Goal: Information Seeking & Learning: Learn about a topic

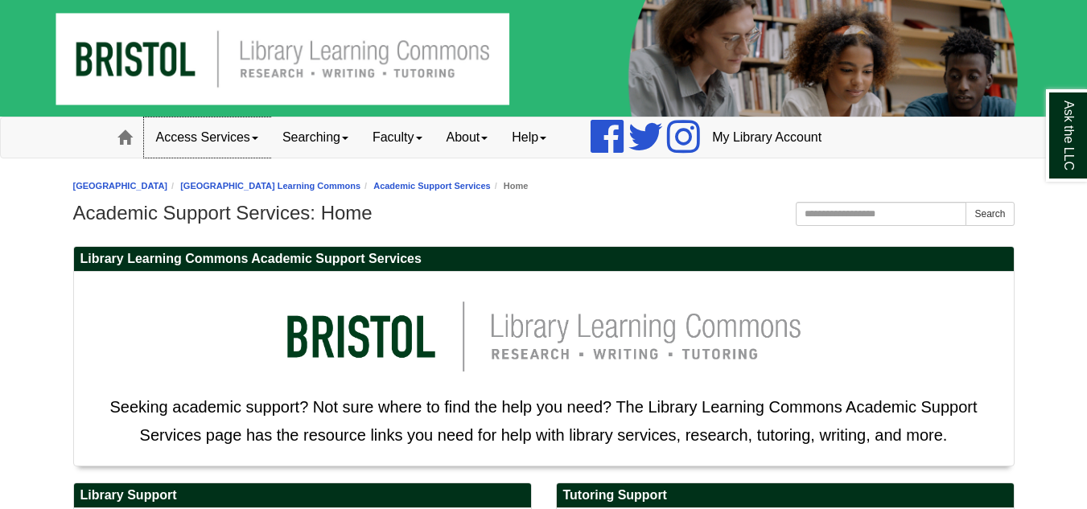
click at [261, 138] on link "Access Services" at bounding box center [207, 137] width 126 height 40
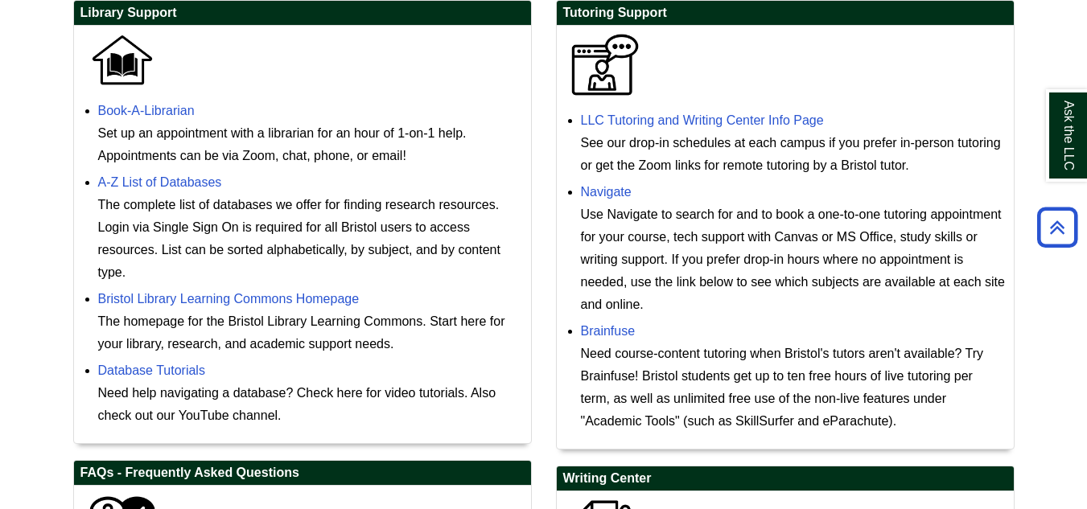
scroll to position [563, 0]
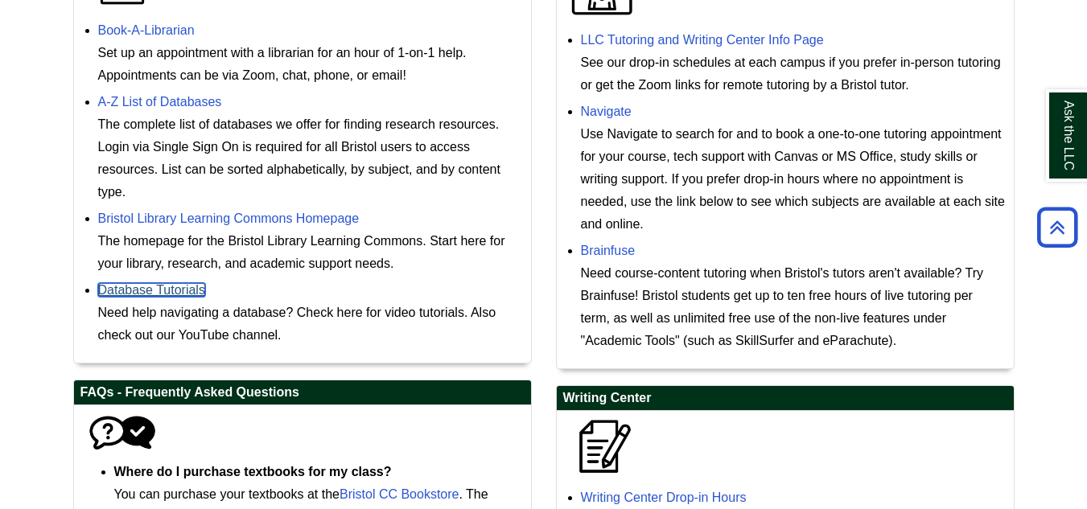
click at [188, 293] on link "Database Tutorials" at bounding box center [151, 290] width 107 height 14
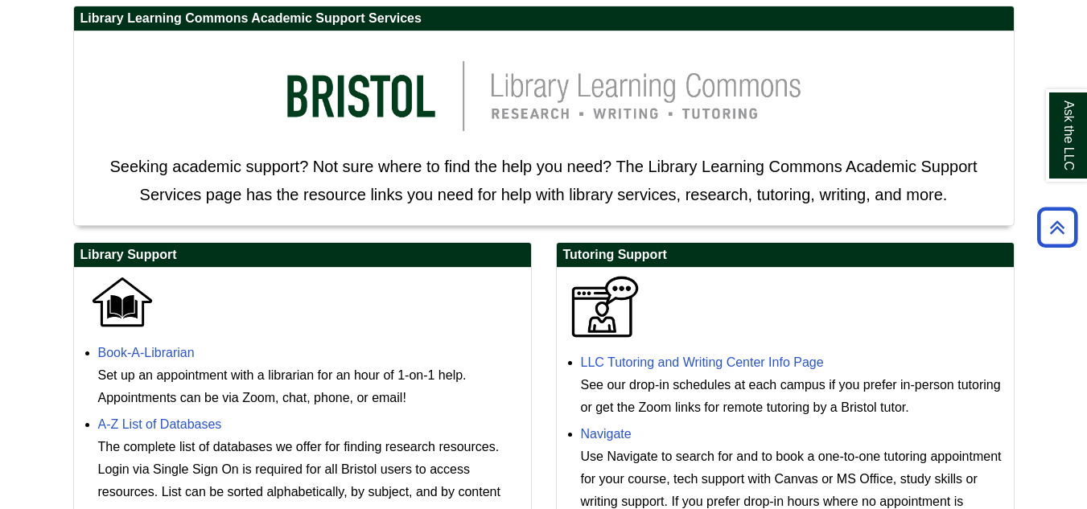
scroll to position [0, 0]
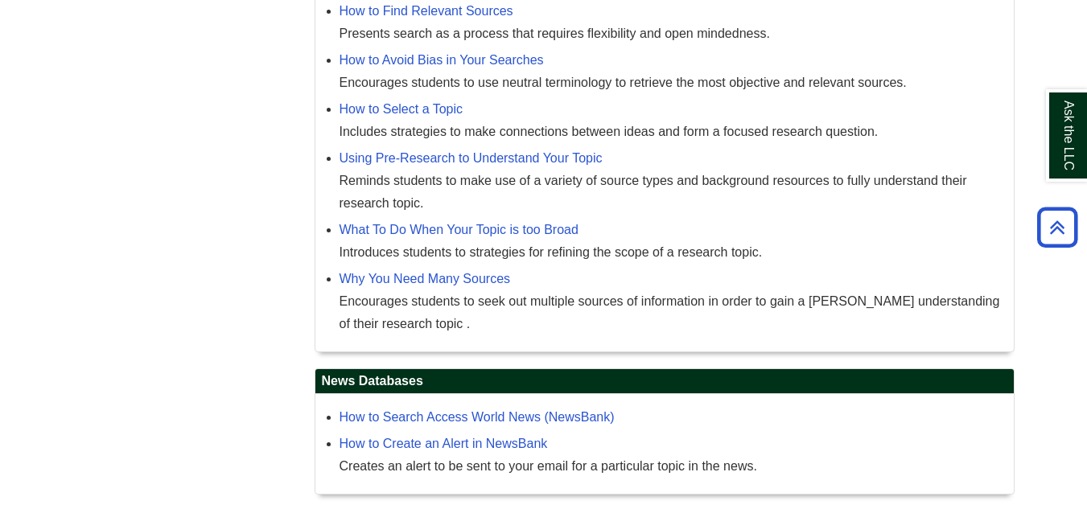
scroll to position [1586, 0]
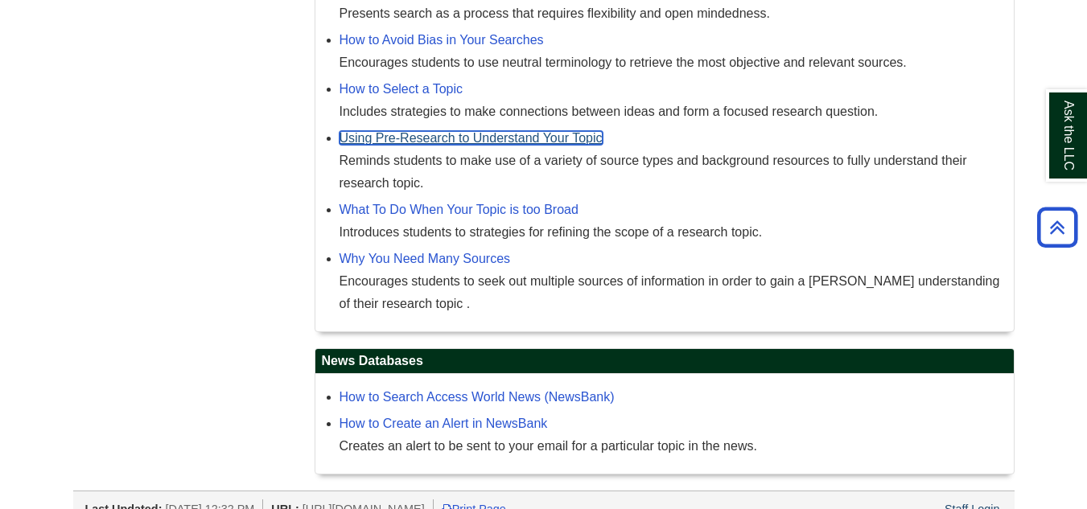
click at [413, 131] on link "Using Pre-Research to Understand Your Topic" at bounding box center [470, 138] width 263 height 14
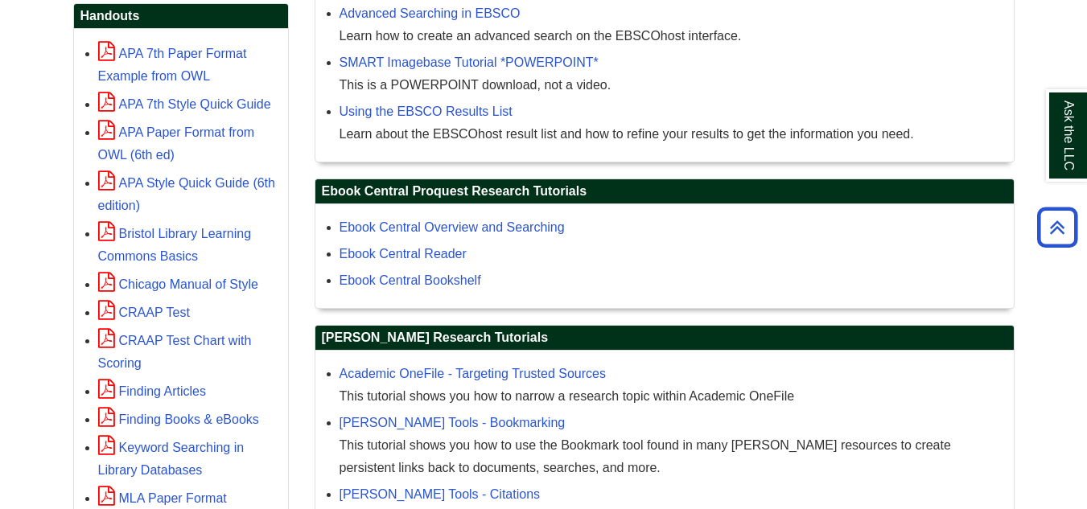
scroll to position [701, 0]
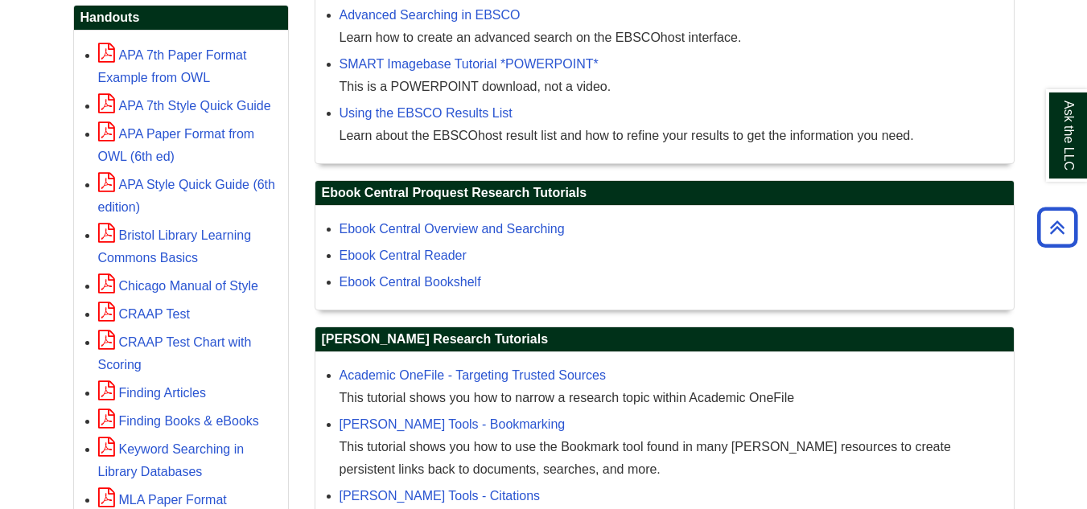
drag, startPoint x: 32, startPoint y: 147, endPoint x: 513, endPoint y: 310, distance: 507.7
click at [513, 310] on body "Skip to Main Content Toggle navigation Home Access Services Access Services Pol…" at bounding box center [543, 358] width 1087 height 2118
click at [639, 154] on div "Introduction to EBSCO Databases Learn about the many features you can use to fi…" at bounding box center [664, 28] width 698 height 269
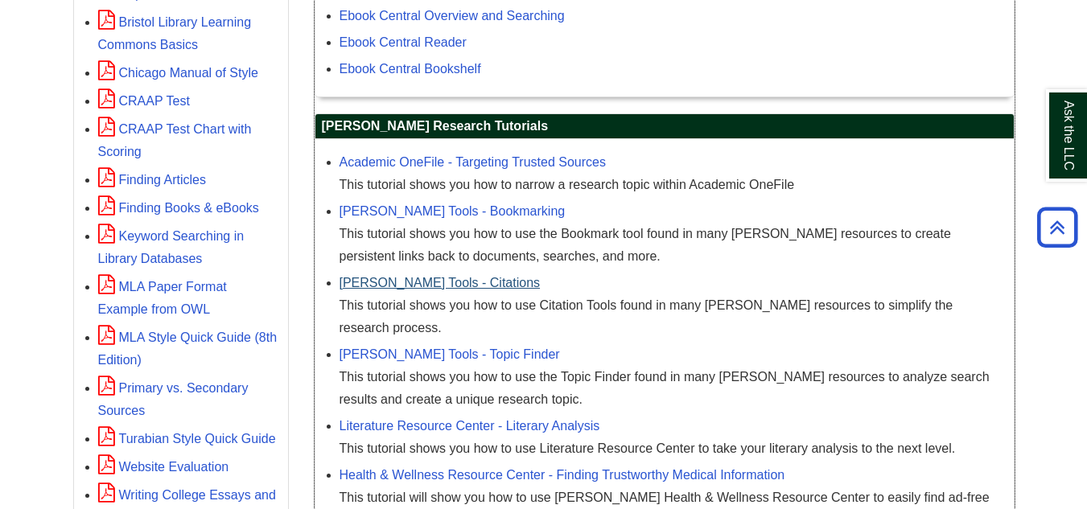
scroll to position [943, 0]
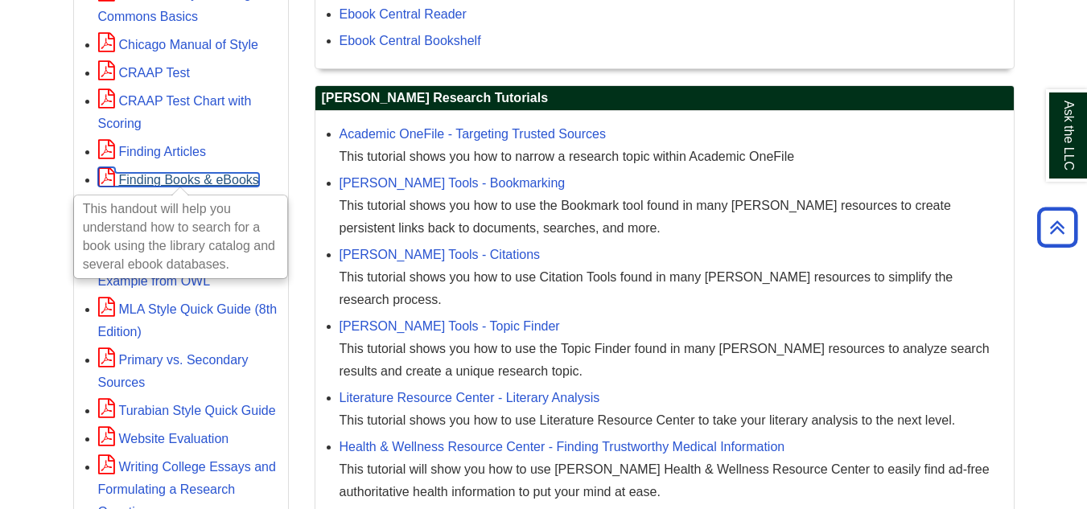
click at [194, 173] on link "Finding Books & eBooks" at bounding box center [178, 180] width 161 height 14
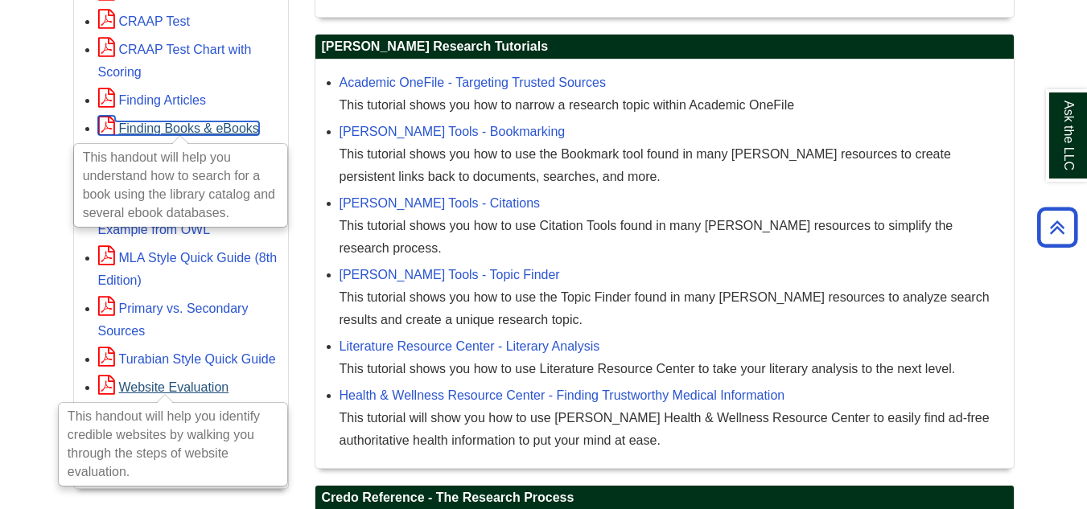
scroll to position [1023, 0]
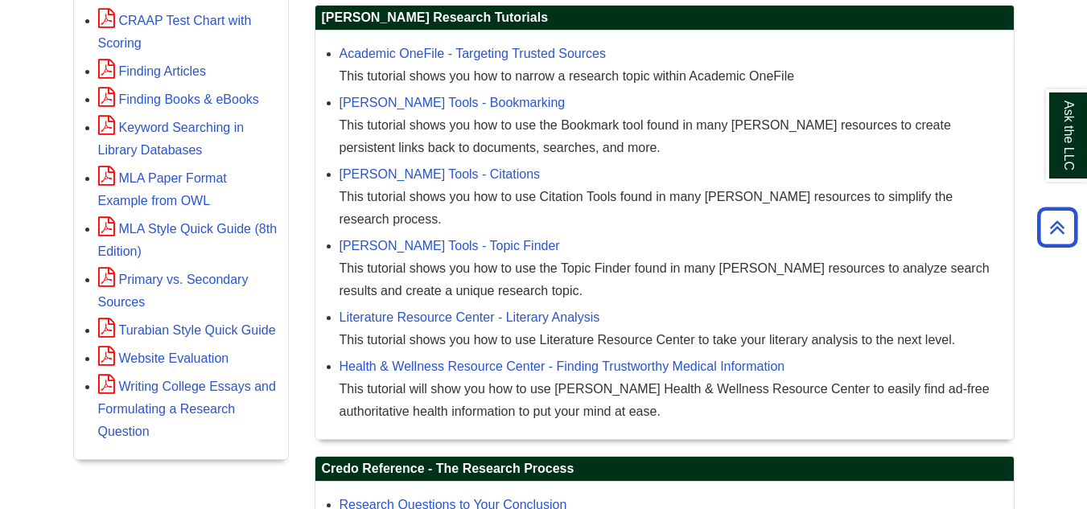
click at [175, 376] on div "Writing College Essays and Formulating a Research Question" at bounding box center [189, 408] width 182 height 69
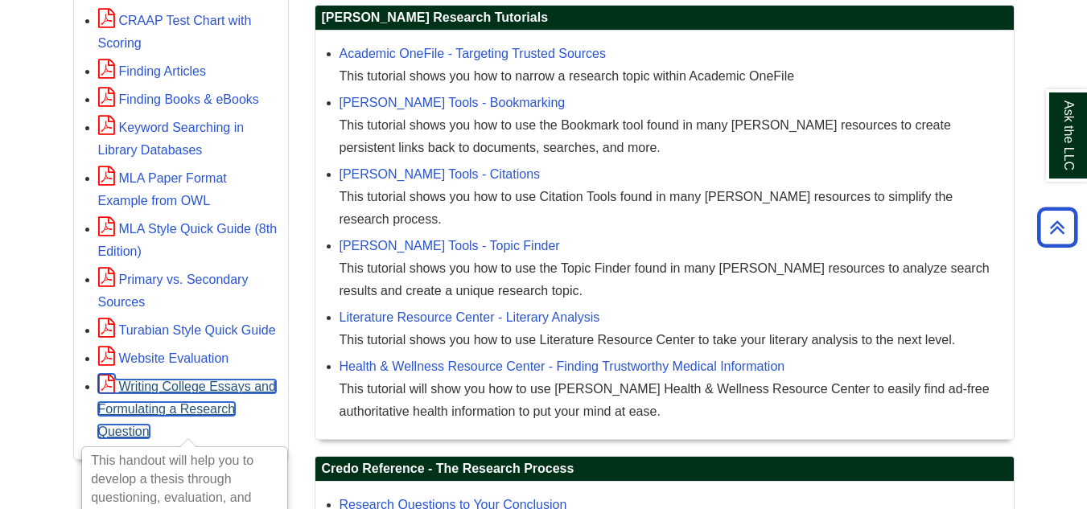
click at [179, 380] on link "Writing College Essays and Formulating a Research Question" at bounding box center [187, 409] width 178 height 59
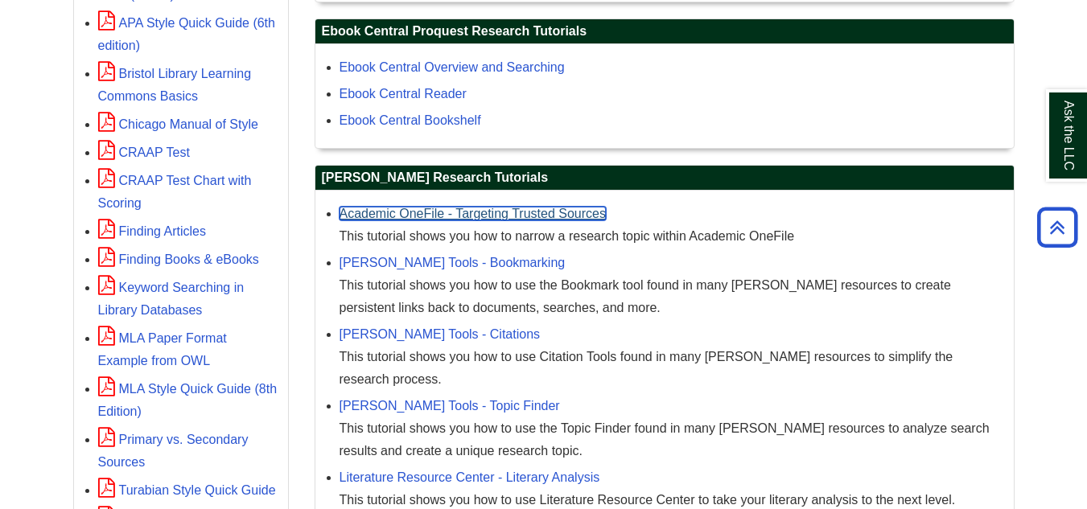
scroll to position [862, 0]
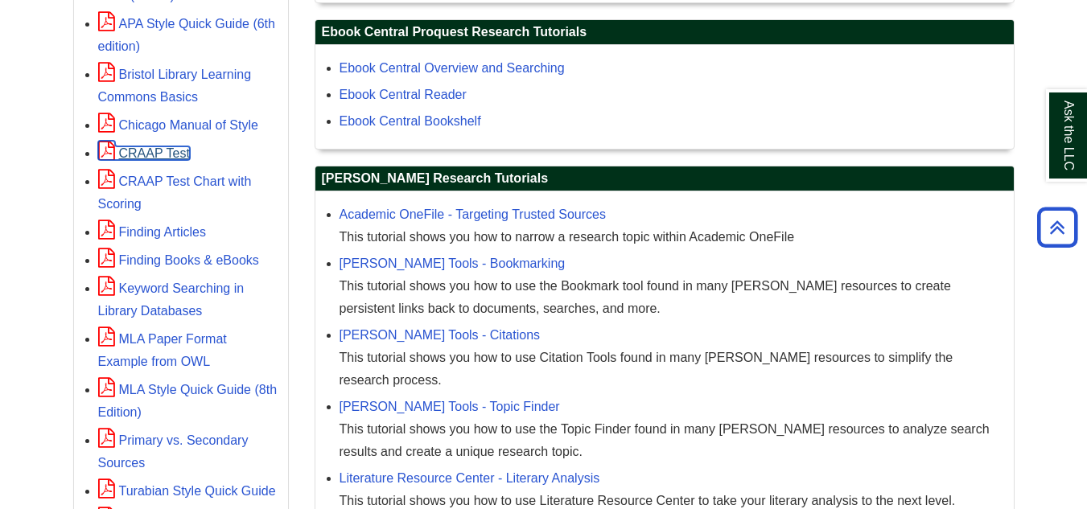
drag, startPoint x: 165, startPoint y: 138, endPoint x: 156, endPoint y: 131, distance: 10.9
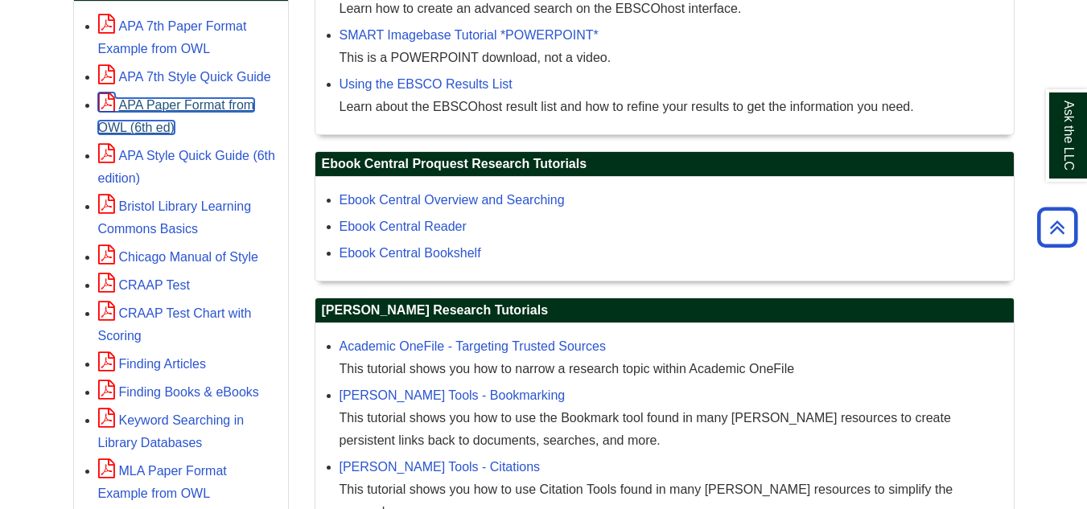
scroll to position [701, 0]
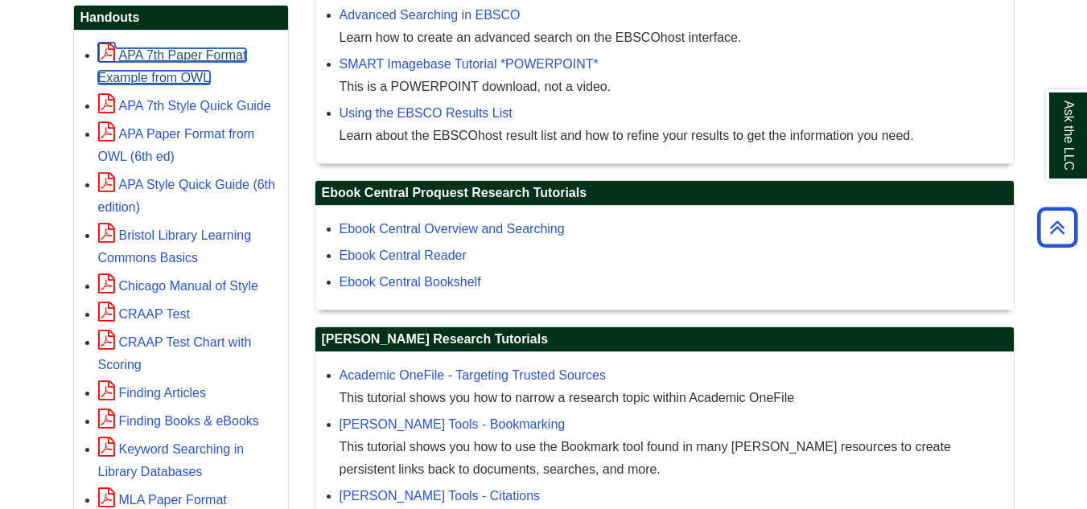
drag, startPoint x: 187, startPoint y: 43, endPoint x: 191, endPoint y: 29, distance: 14.3
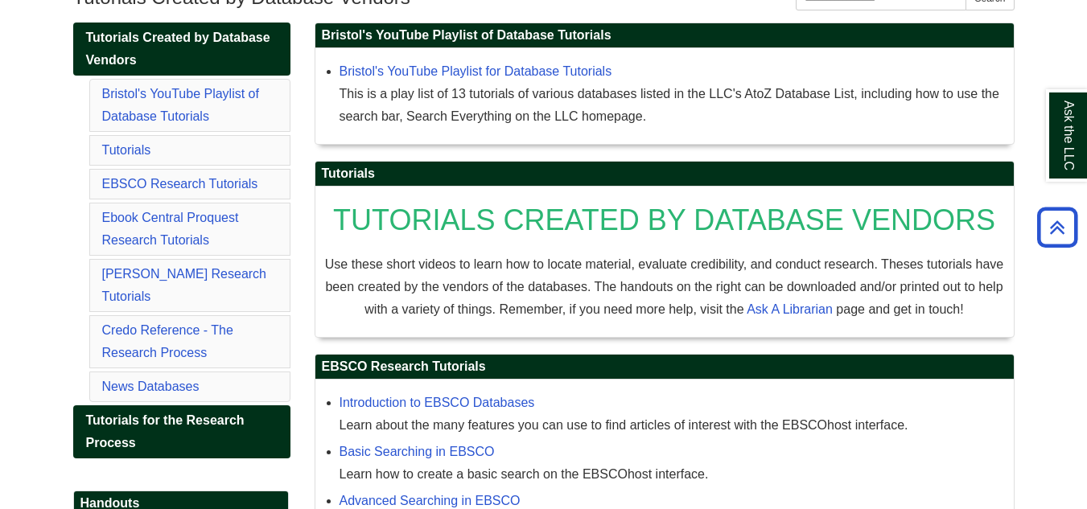
scroll to position [0, 0]
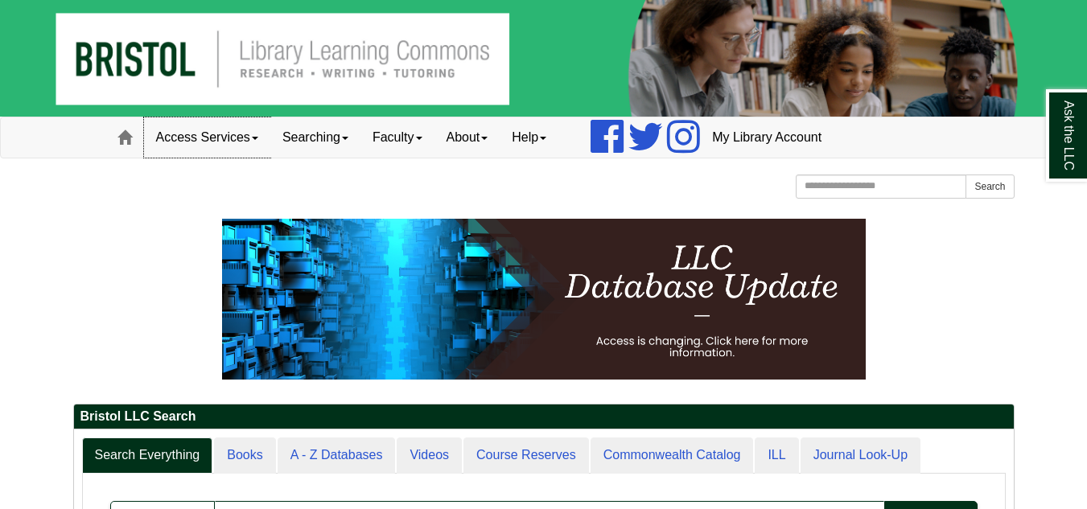
click at [256, 134] on link "Access Services" at bounding box center [207, 137] width 126 height 40
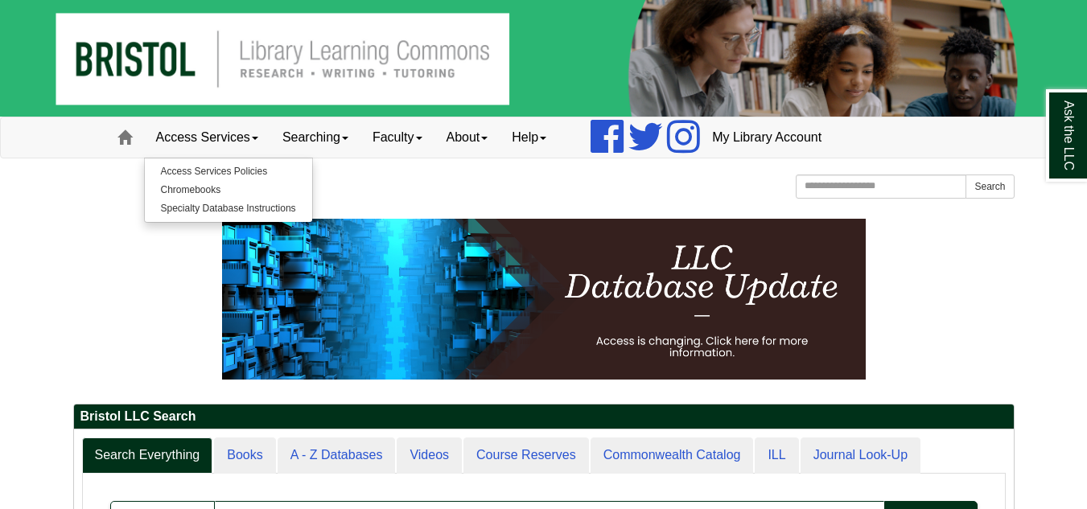
click at [154, 253] on p at bounding box center [543, 299] width 941 height 161
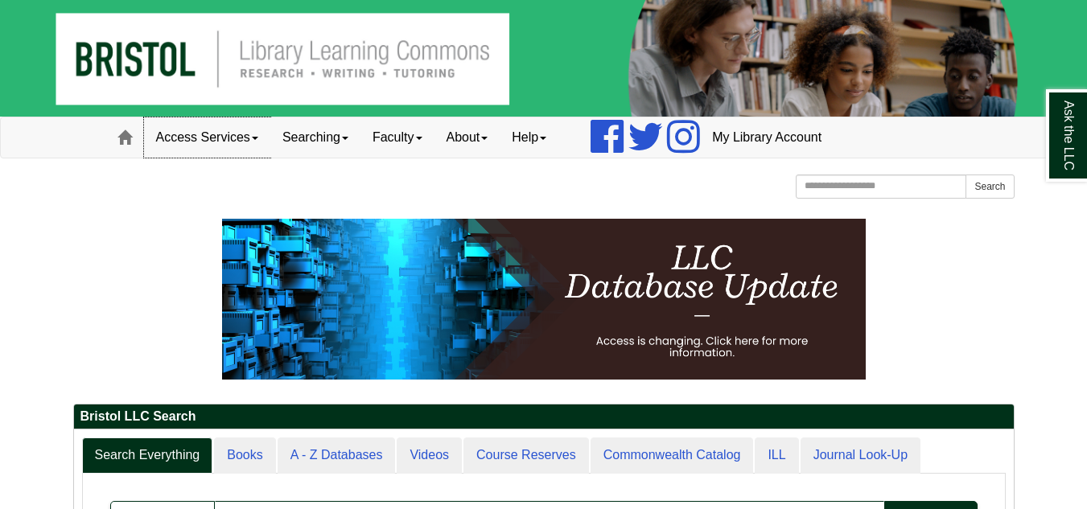
click at [258, 139] on span at bounding box center [255, 138] width 6 height 3
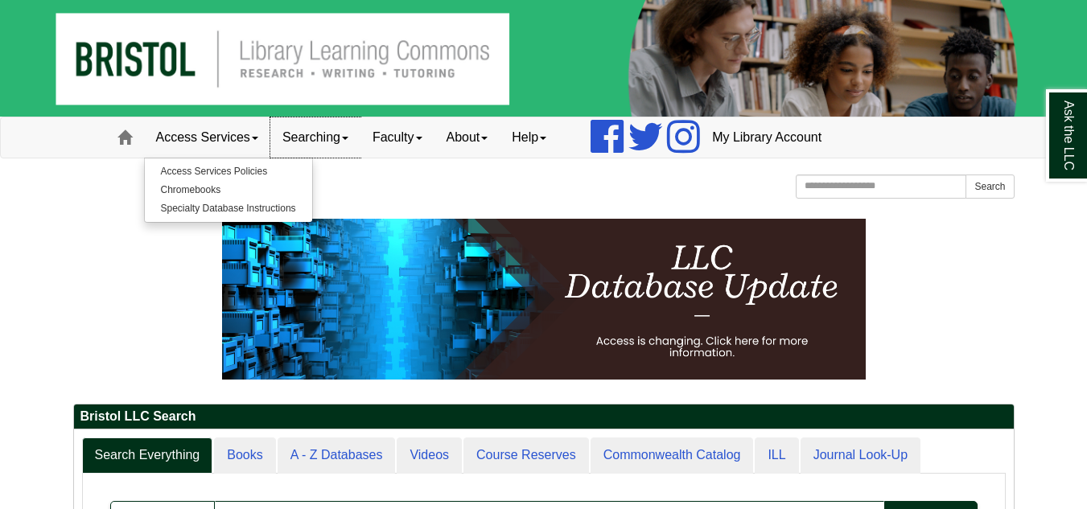
click at [360, 140] on link "Searching" at bounding box center [315, 137] width 90 height 40
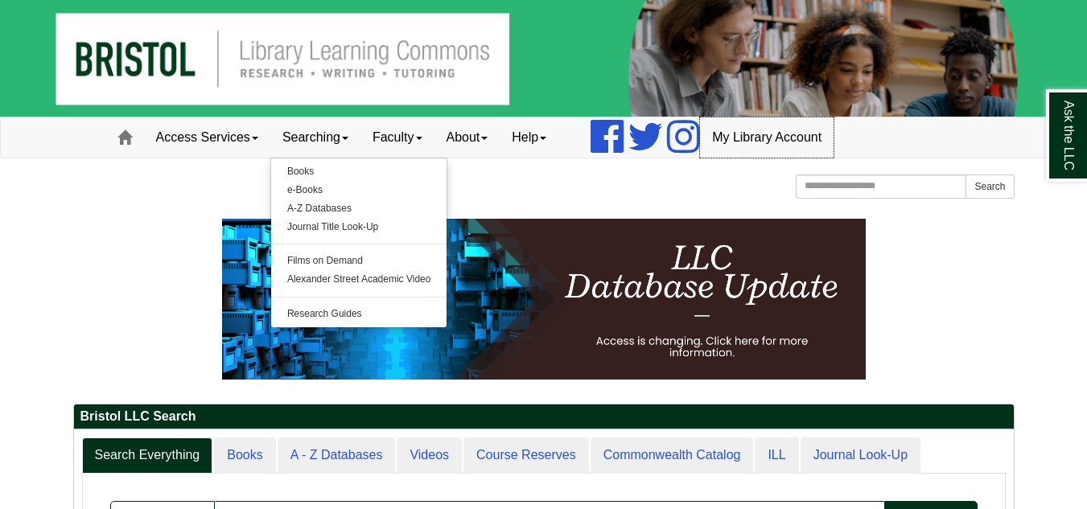
click at [773, 140] on link "My Library Account" at bounding box center [767, 137] width 134 height 40
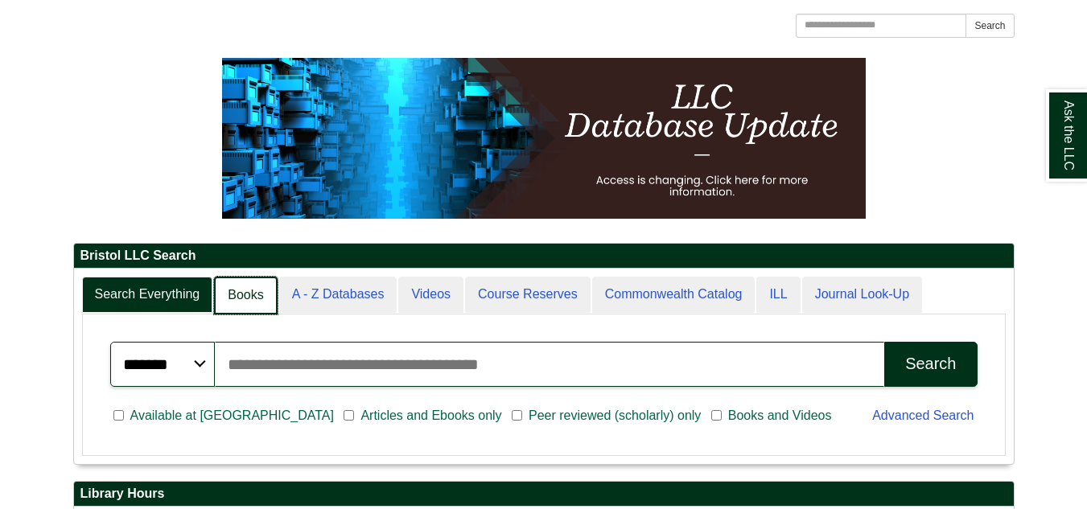
scroll to position [195, 939]
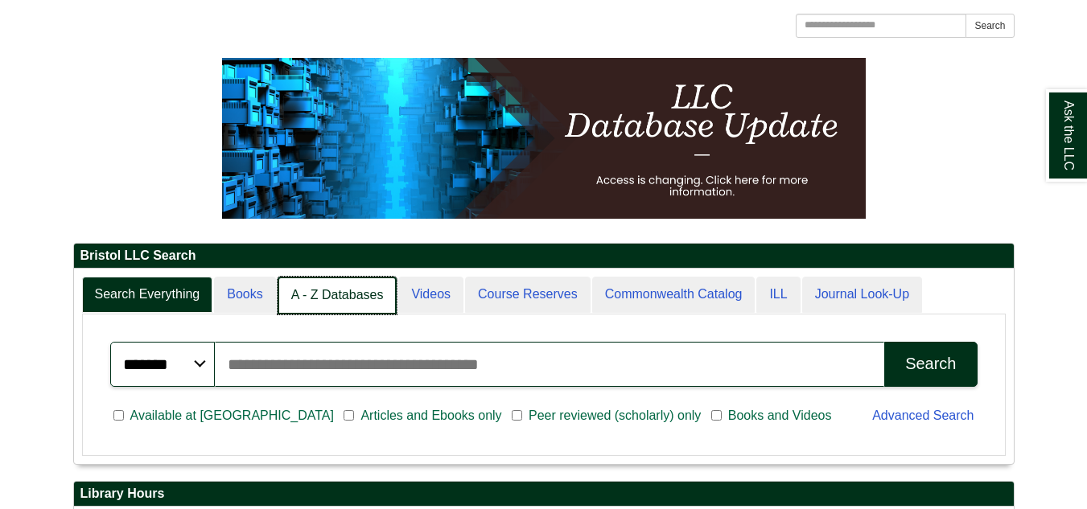
click at [354, 287] on link "A - Z Databases" at bounding box center [337, 296] width 120 height 38
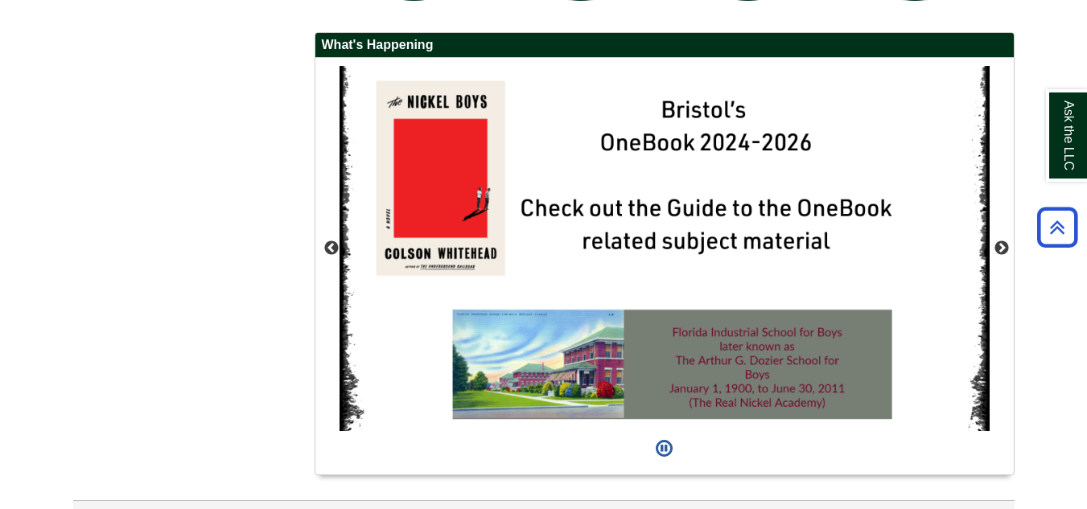
scroll to position [1448, 0]
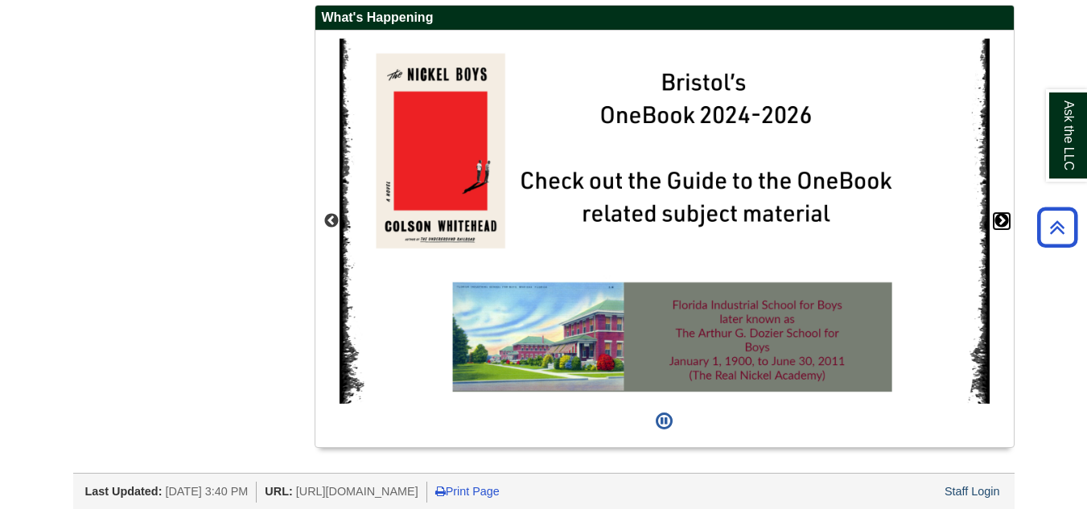
click at [1005, 219] on button "Next" at bounding box center [1001, 221] width 16 height 16
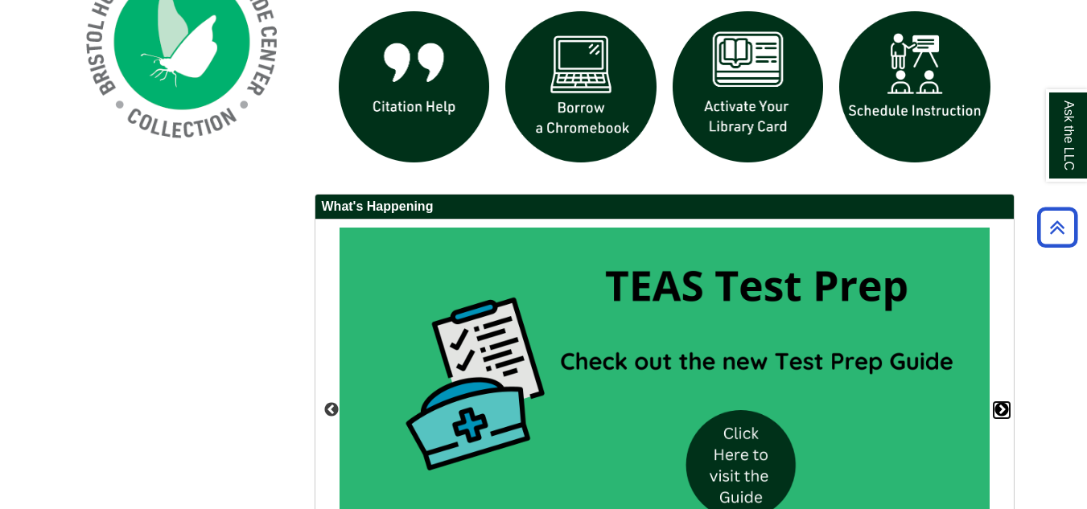
scroll to position [1367, 0]
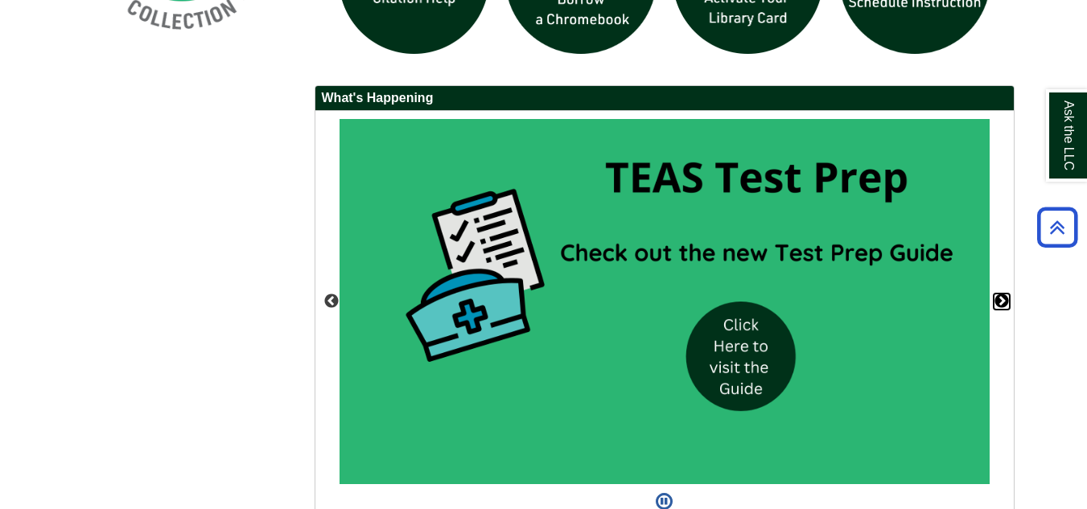
click at [1000, 302] on button "Next" at bounding box center [1001, 302] width 16 height 16
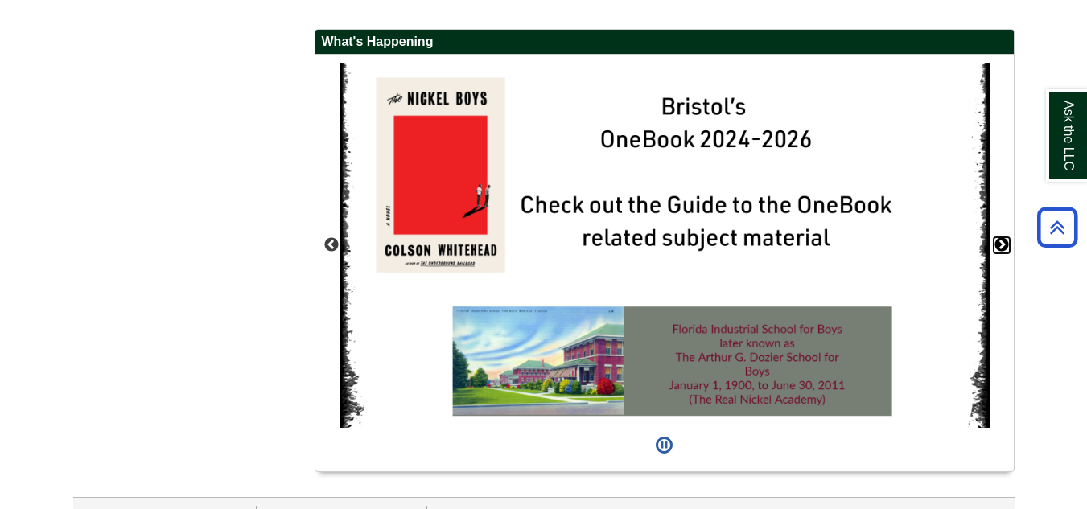
scroll to position [1448, 0]
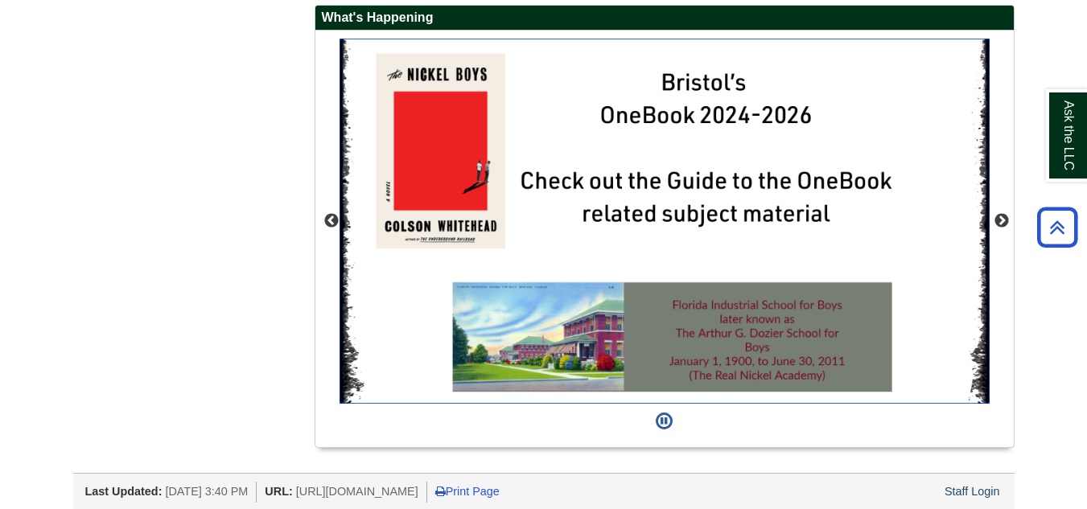
click at [619, 216] on img "slideshow" at bounding box center [664, 222] width 650 height 366
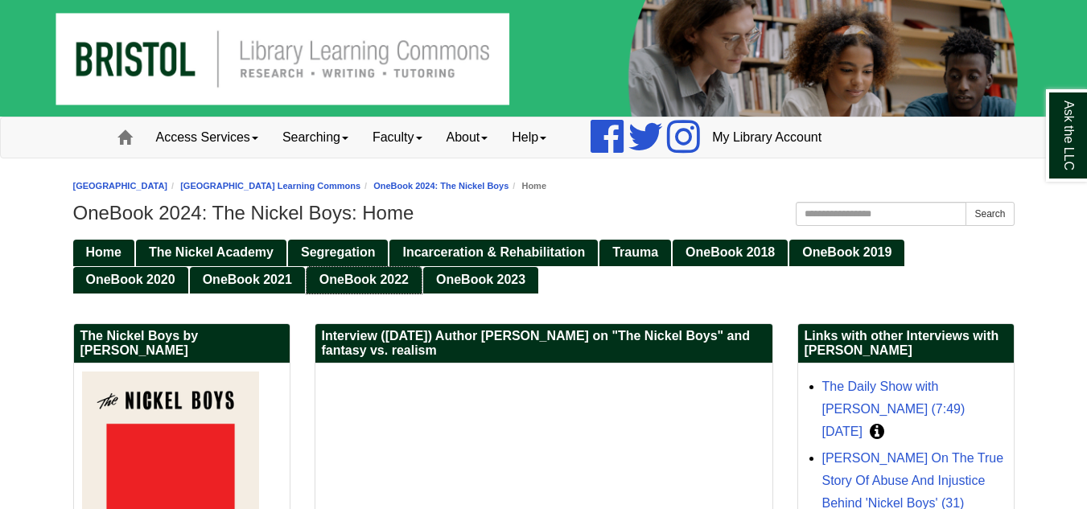
click at [340, 289] on link "OneBook 2022" at bounding box center [363, 280] width 115 height 27
click at [639, 243] on link "Trauma" at bounding box center [635, 253] width 72 height 27
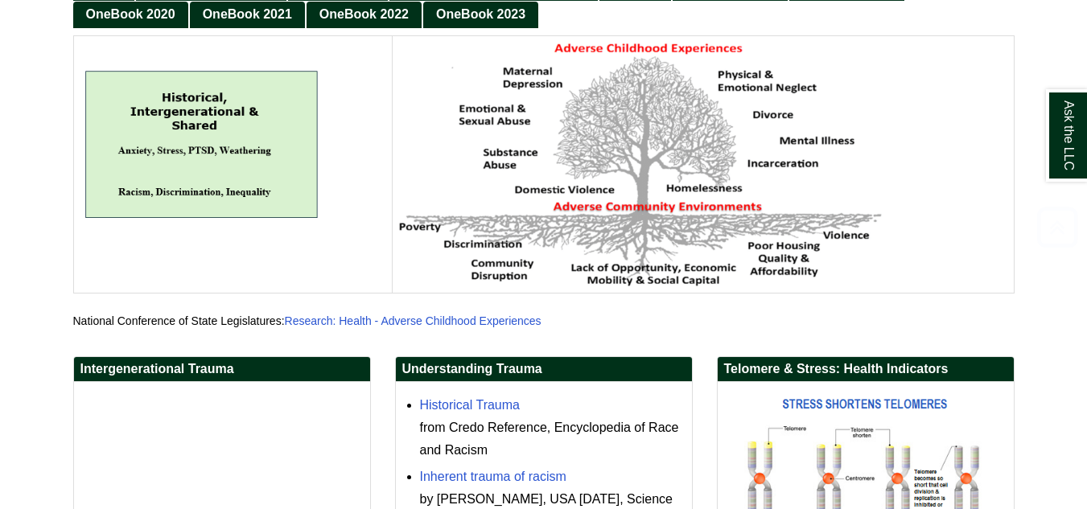
scroll to position [322, 0]
